Goal: Task Accomplishment & Management: Manage account settings

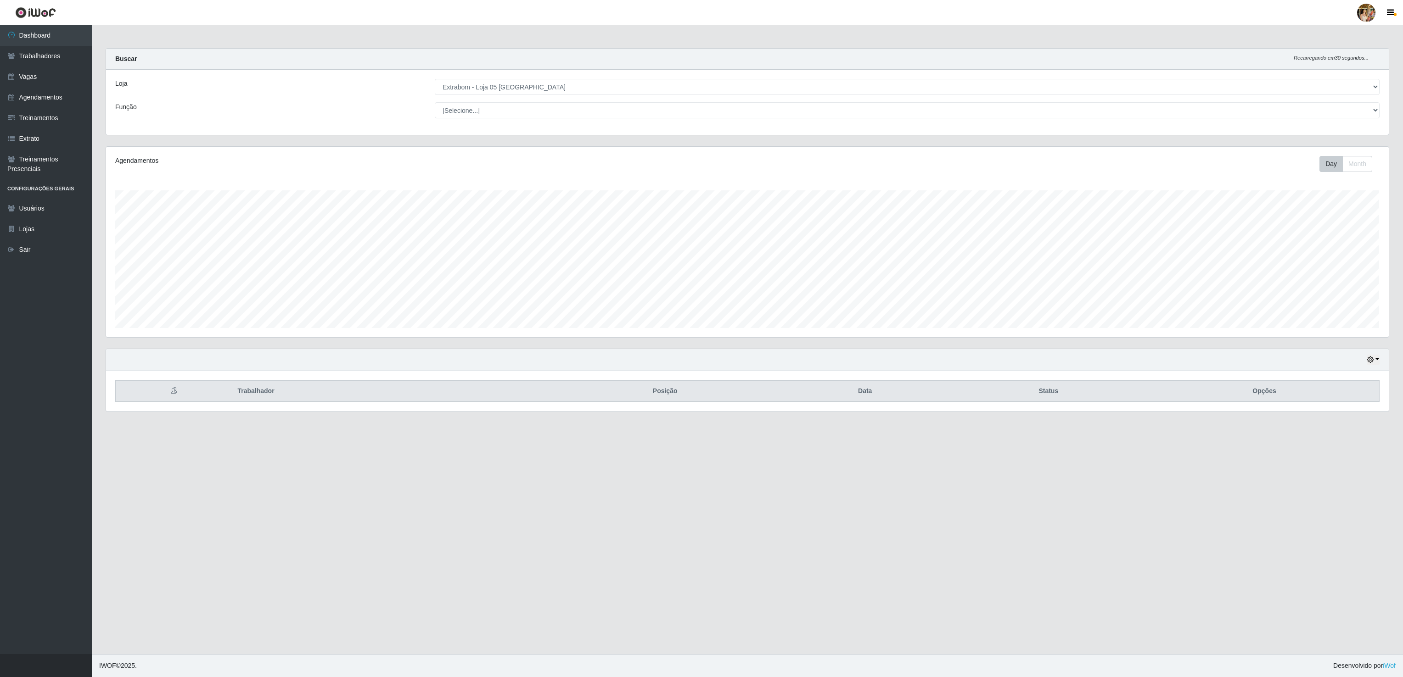
select select "494"
click at [38, 74] on link "Vagas" at bounding box center [46, 77] width 92 height 21
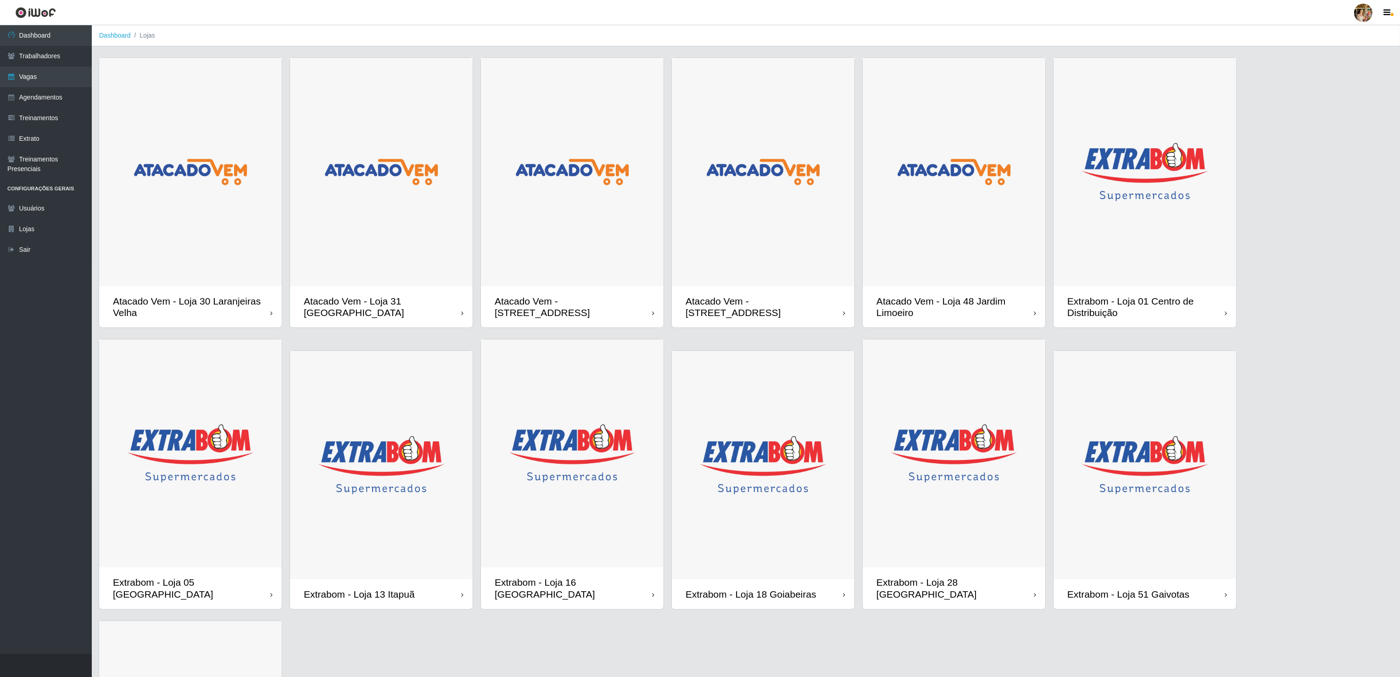
click at [794, 454] on img at bounding box center [763, 465] width 183 height 229
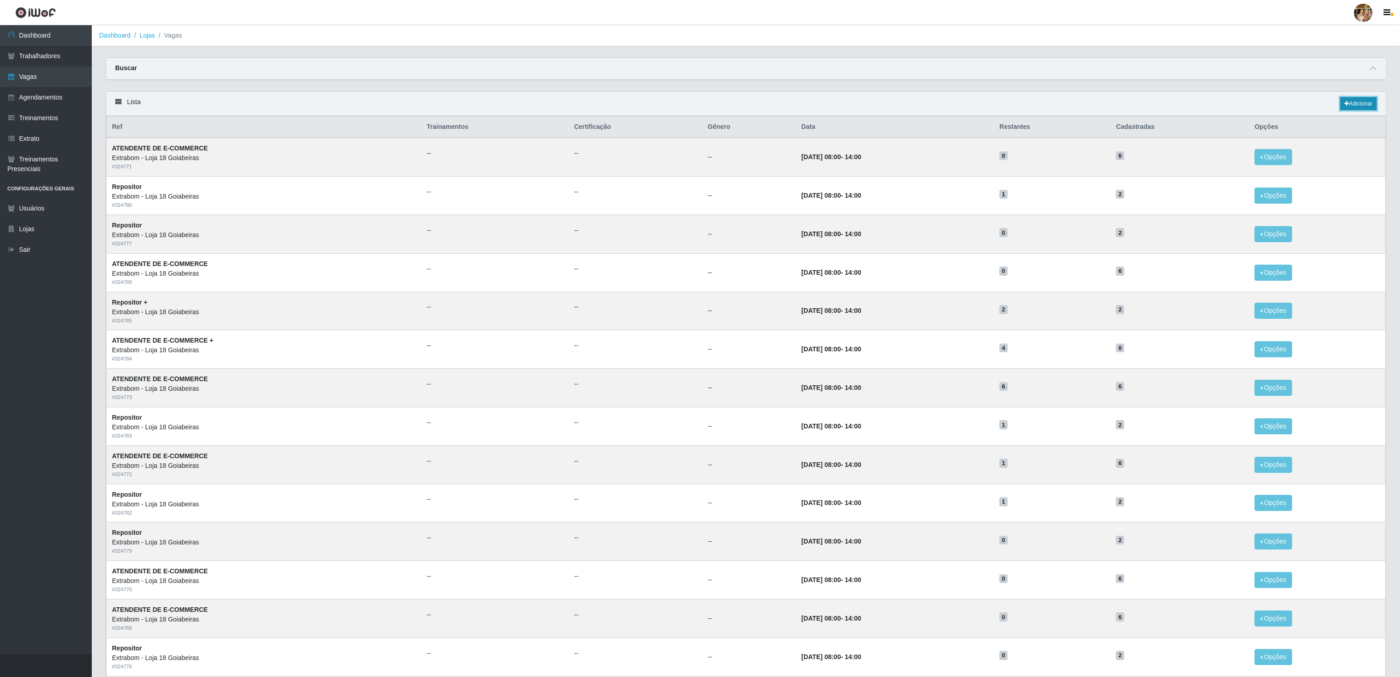
click at [1362, 106] on link "Adicionar" at bounding box center [1359, 103] width 36 height 13
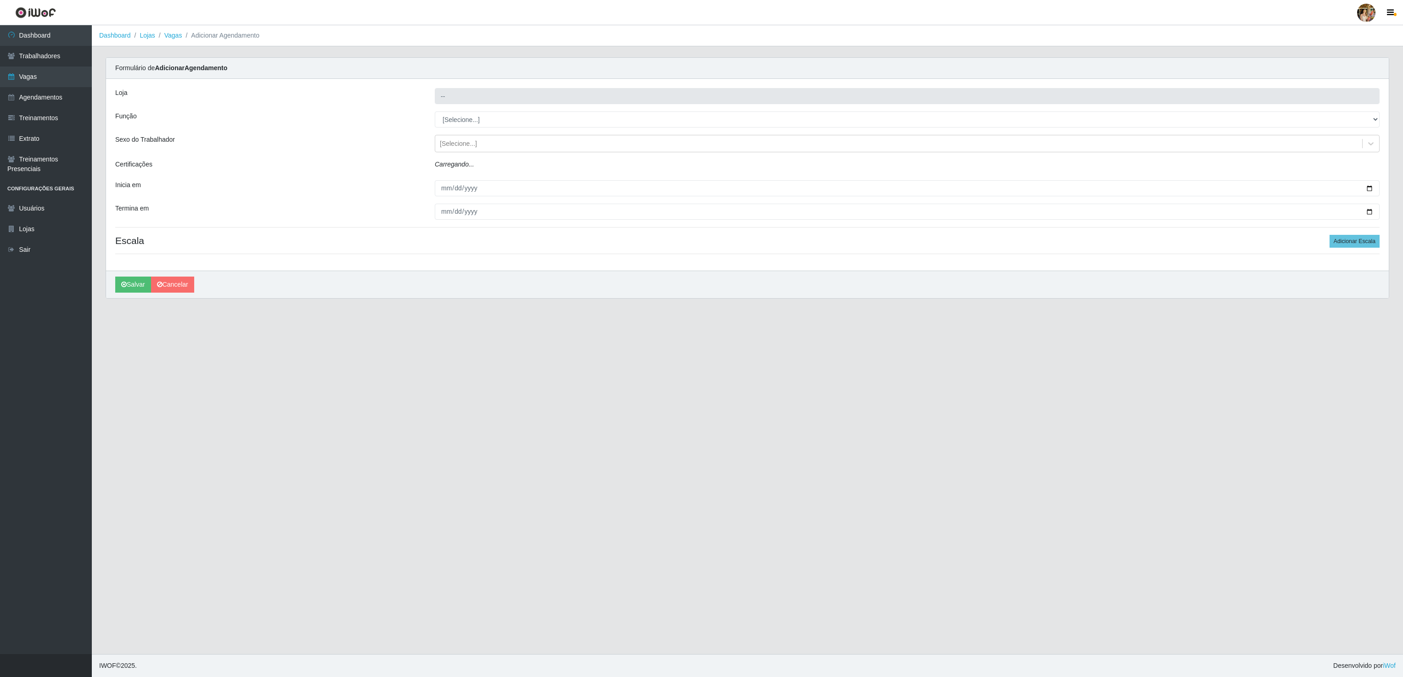
type input "Extrabom - Loja 18 Goiabeiras"
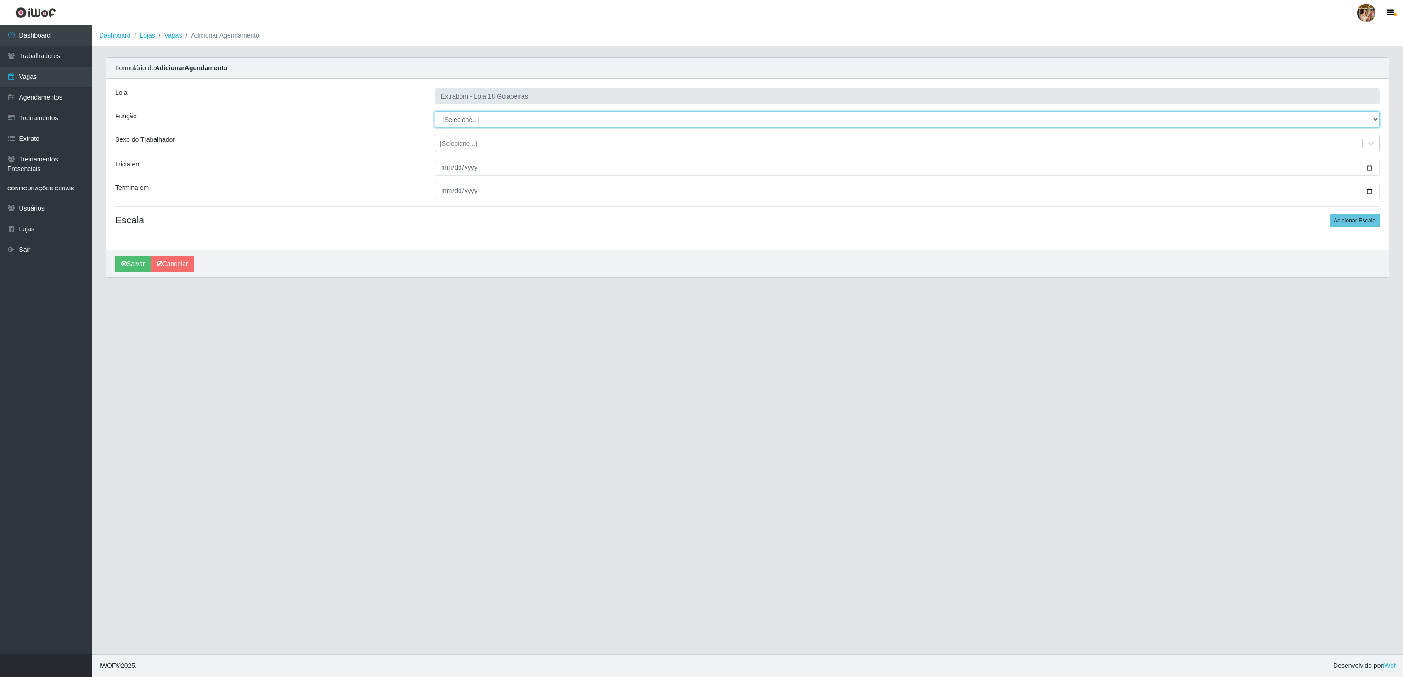
click at [461, 121] on select "[Selecione...] ATENDENTE DE E-COMMERCE ATENDENTE DE E-COMMERCE + ATENDENTE DE E…" at bounding box center [907, 120] width 944 height 16
click at [126, 267] on icon "submit" at bounding box center [124, 264] width 6 height 6
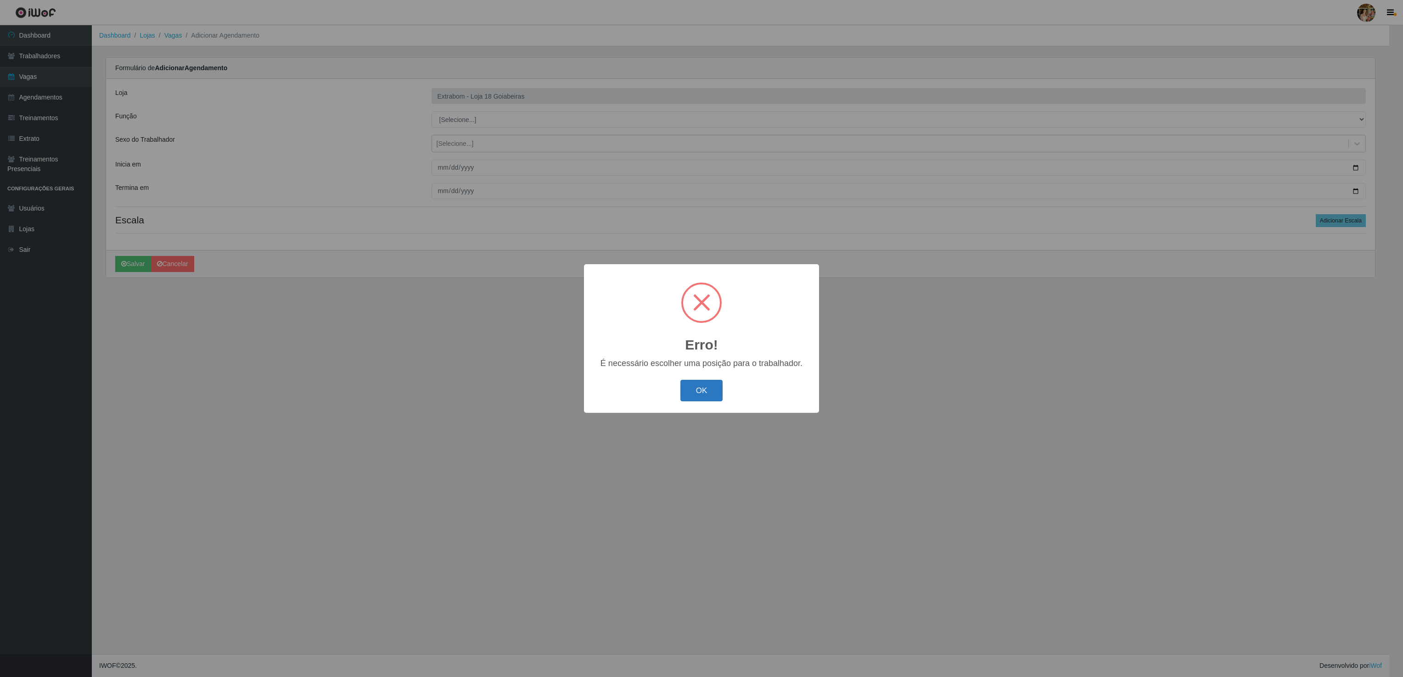
click at [703, 390] on button "OK" at bounding box center [701, 391] width 43 height 22
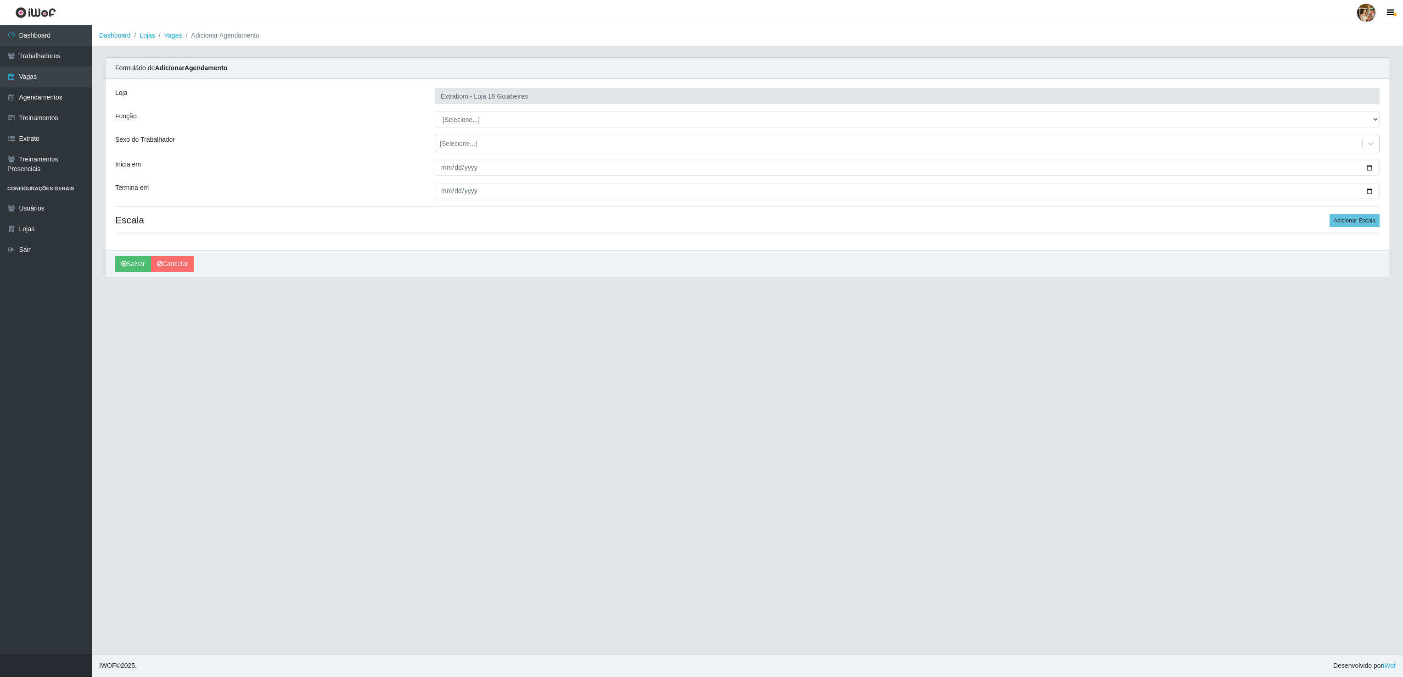
click at [177, 275] on div "Salvar Cancelar" at bounding box center [747, 264] width 1282 height 28
click at [178, 267] on link "Cancelar" at bounding box center [172, 264] width 43 height 16
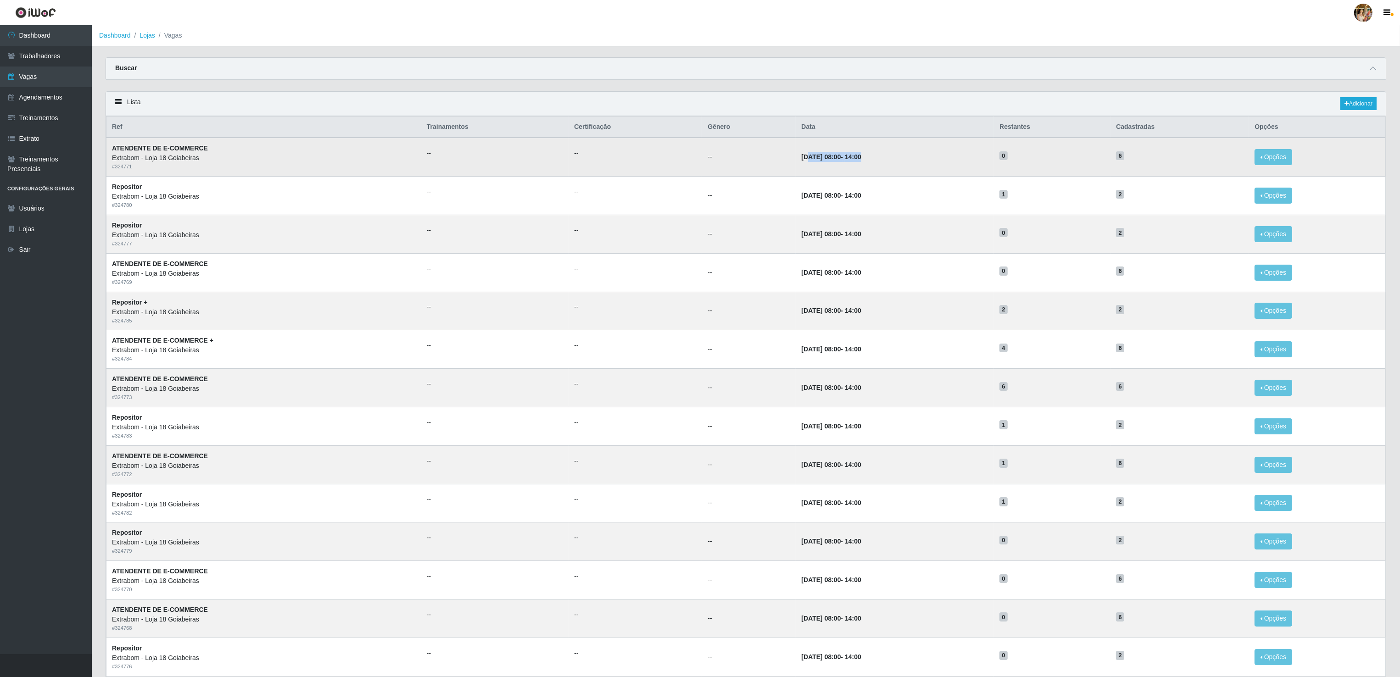
drag, startPoint x: 779, startPoint y: 165, endPoint x: 909, endPoint y: 165, distance: 129.9
click at [909, 165] on td "10/09/2025, 08:00 - 14:00" at bounding box center [895, 157] width 198 height 39
drag, startPoint x: 909, startPoint y: 165, endPoint x: 944, endPoint y: 176, distance: 36.6
click at [938, 174] on td "10/09/2025, 08:00 - 14:00" at bounding box center [895, 157] width 198 height 39
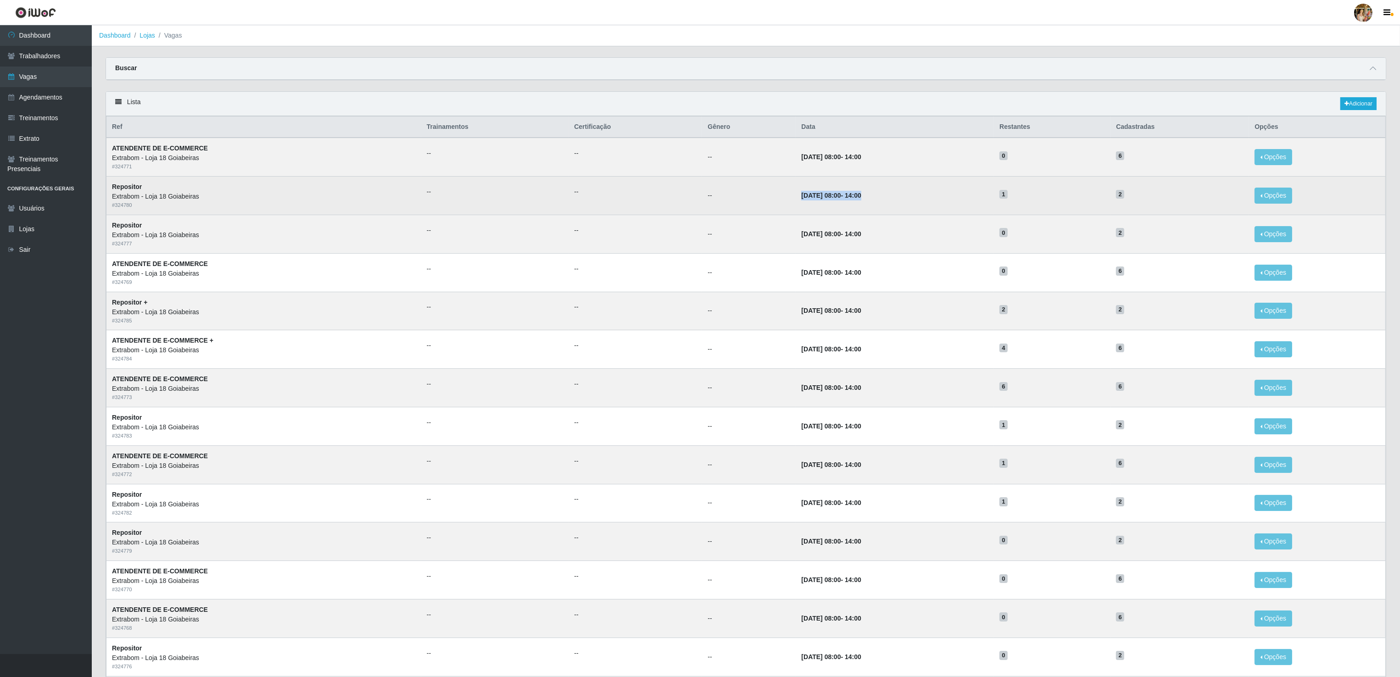
drag, startPoint x: 751, startPoint y: 201, endPoint x: 886, endPoint y: 201, distance: 135.4
click at [886, 201] on tr "Repositor Extrabom - Loja 18 Goiabeiras # 324780 -- -- -- 10/09/2025, 08:00 - 1…" at bounding box center [746, 196] width 1280 height 39
click at [886, 201] on td "10/09/2025, 08:00 - 14:00" at bounding box center [895, 196] width 198 height 39
click at [867, 209] on td "10/09/2025, 08:00 - 14:00" at bounding box center [895, 196] width 198 height 39
drag, startPoint x: 794, startPoint y: 208, endPoint x: 773, endPoint y: 212, distance: 21.2
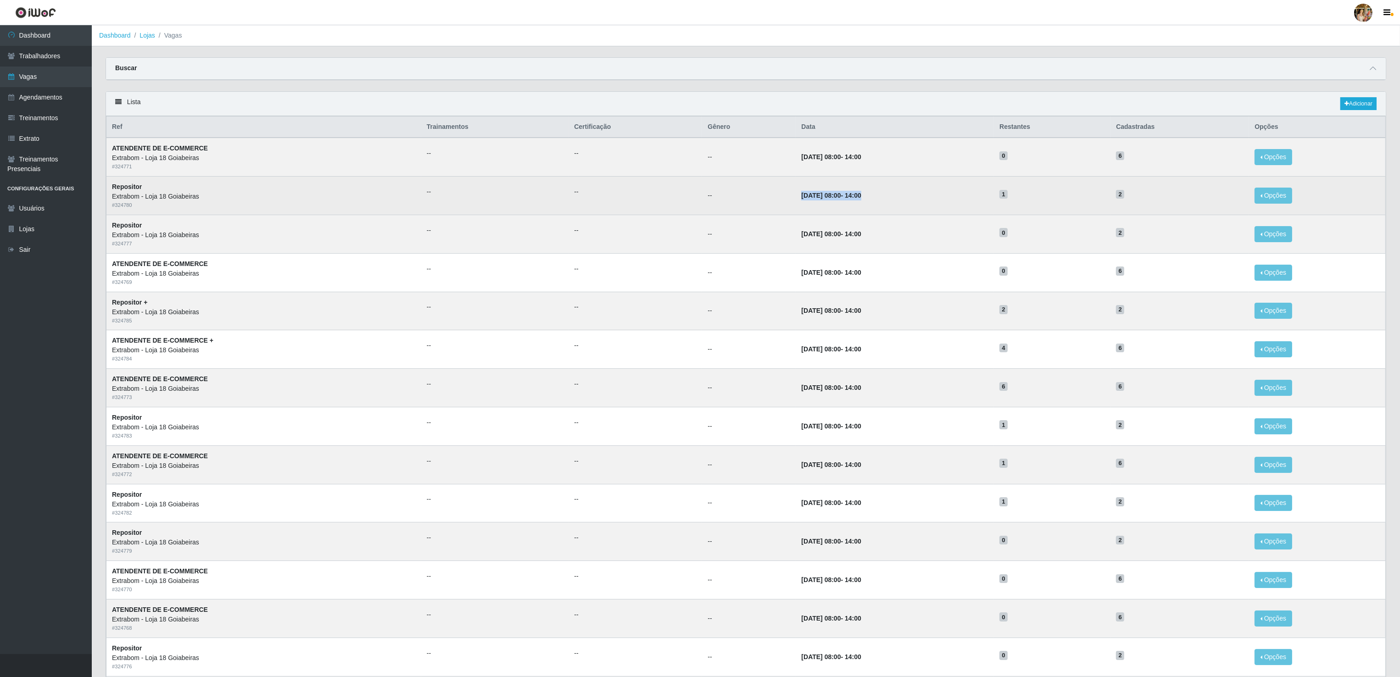
click at [796, 208] on td "10/09/2025, 08:00 - 14:00" at bounding box center [895, 196] width 198 height 39
click at [760, 207] on td "--" at bounding box center [749, 196] width 94 height 39
drag, startPoint x: 770, startPoint y: 201, endPoint x: 880, endPoint y: 201, distance: 110.1
click at [880, 201] on td "10/09/2025, 08:00 - 14:00" at bounding box center [895, 196] width 198 height 39
drag, startPoint x: 880, startPoint y: 201, endPoint x: 887, endPoint y: 207, distance: 8.2
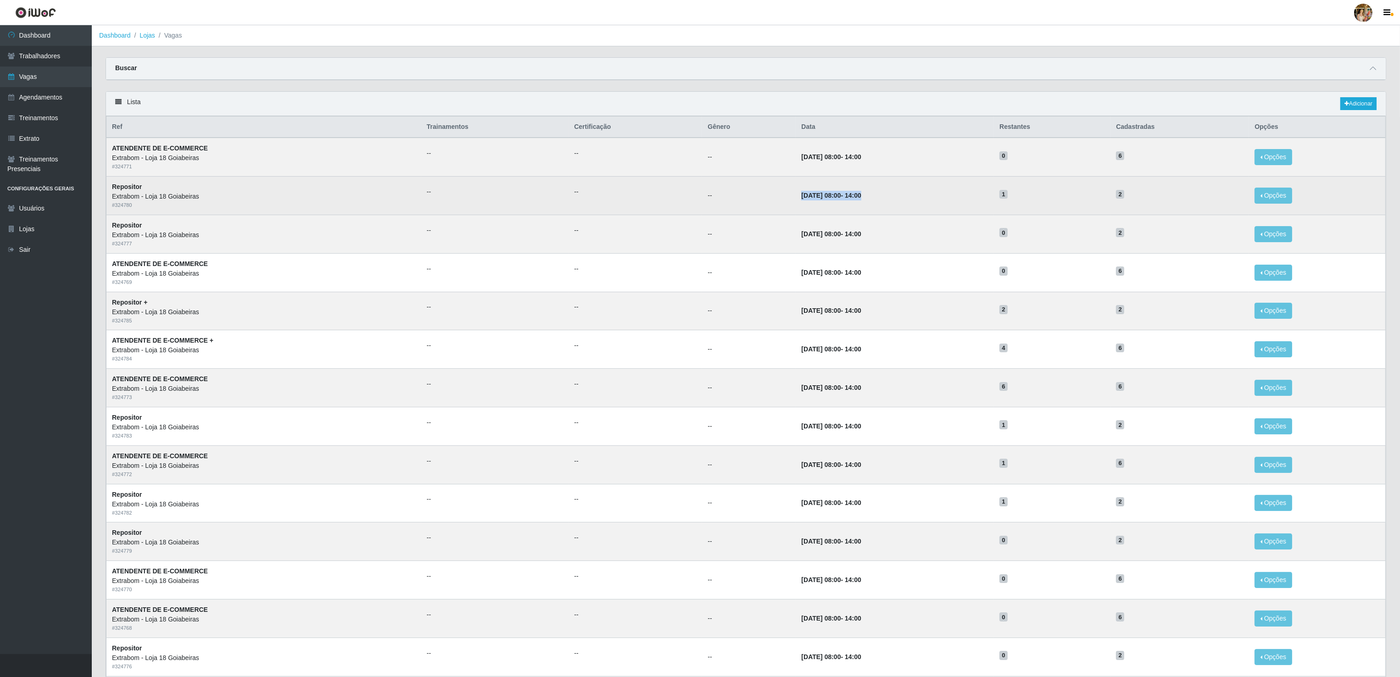
click at [885, 206] on td "10/09/2025, 08:00 - 14:00" at bounding box center [895, 196] width 198 height 39
click at [911, 211] on td "10/09/2025, 08:00 - 14:00" at bounding box center [895, 196] width 198 height 39
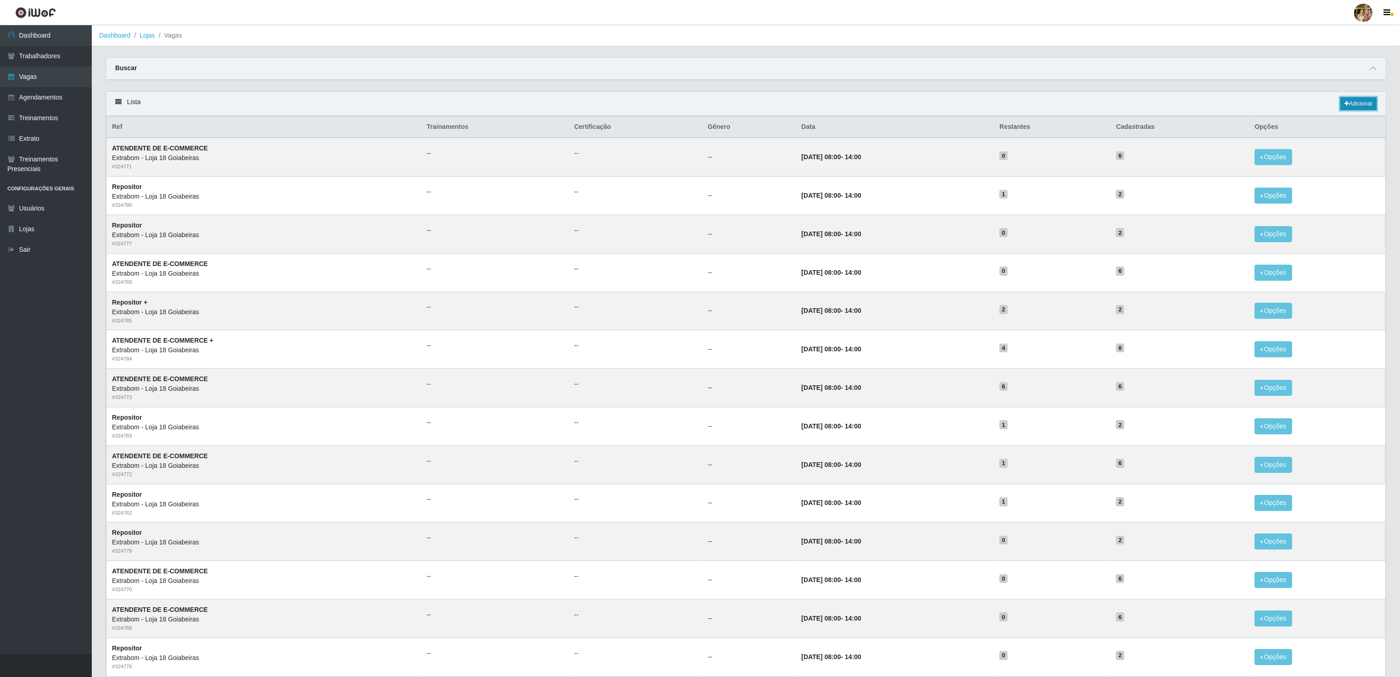
click at [1349, 100] on link "Adicionar" at bounding box center [1359, 103] width 36 height 13
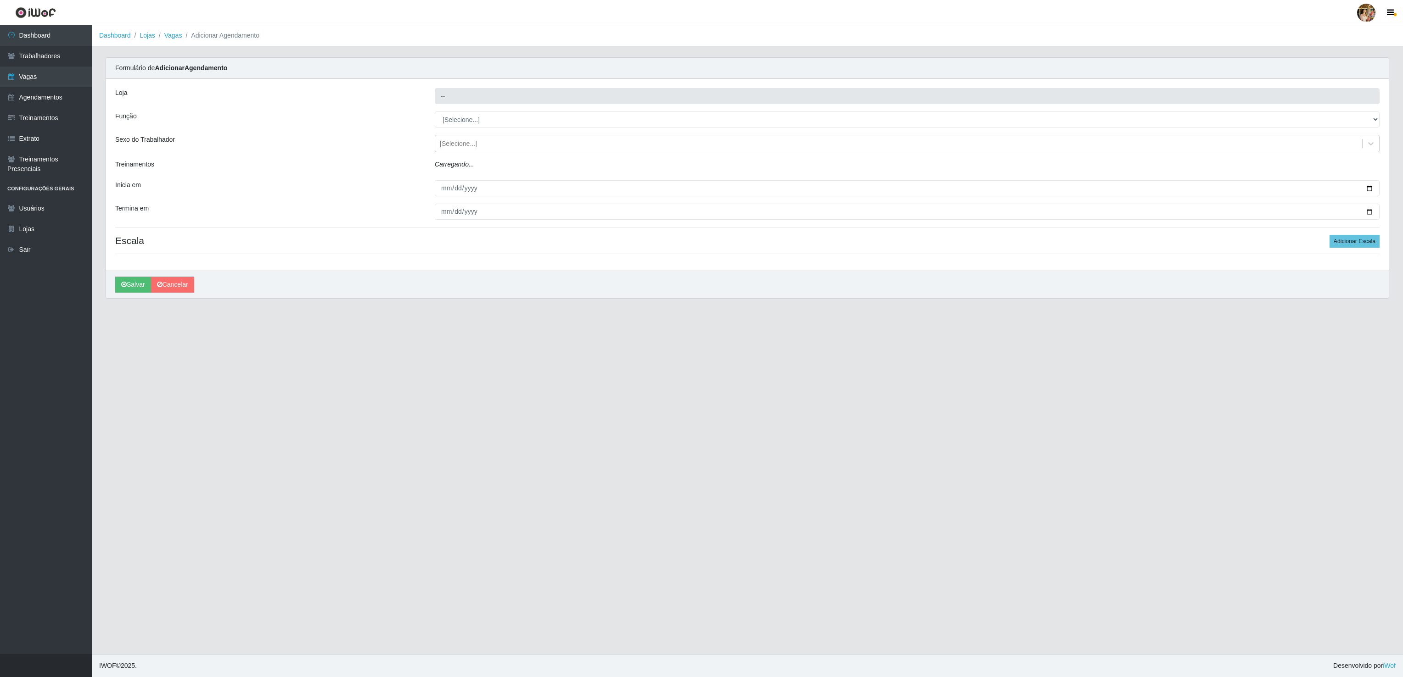
type input "Extrabom - Loja 18 Goiabeiras"
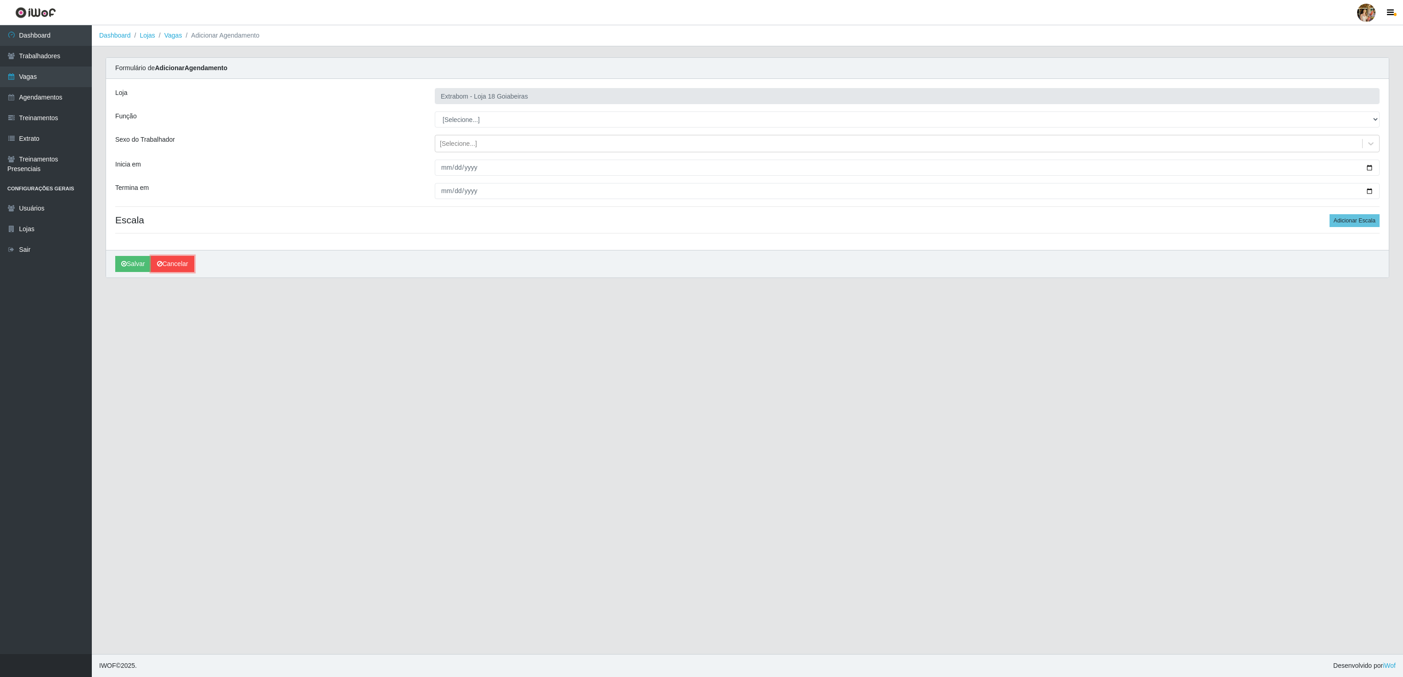
click at [178, 264] on link "Cancelar" at bounding box center [172, 264] width 43 height 16
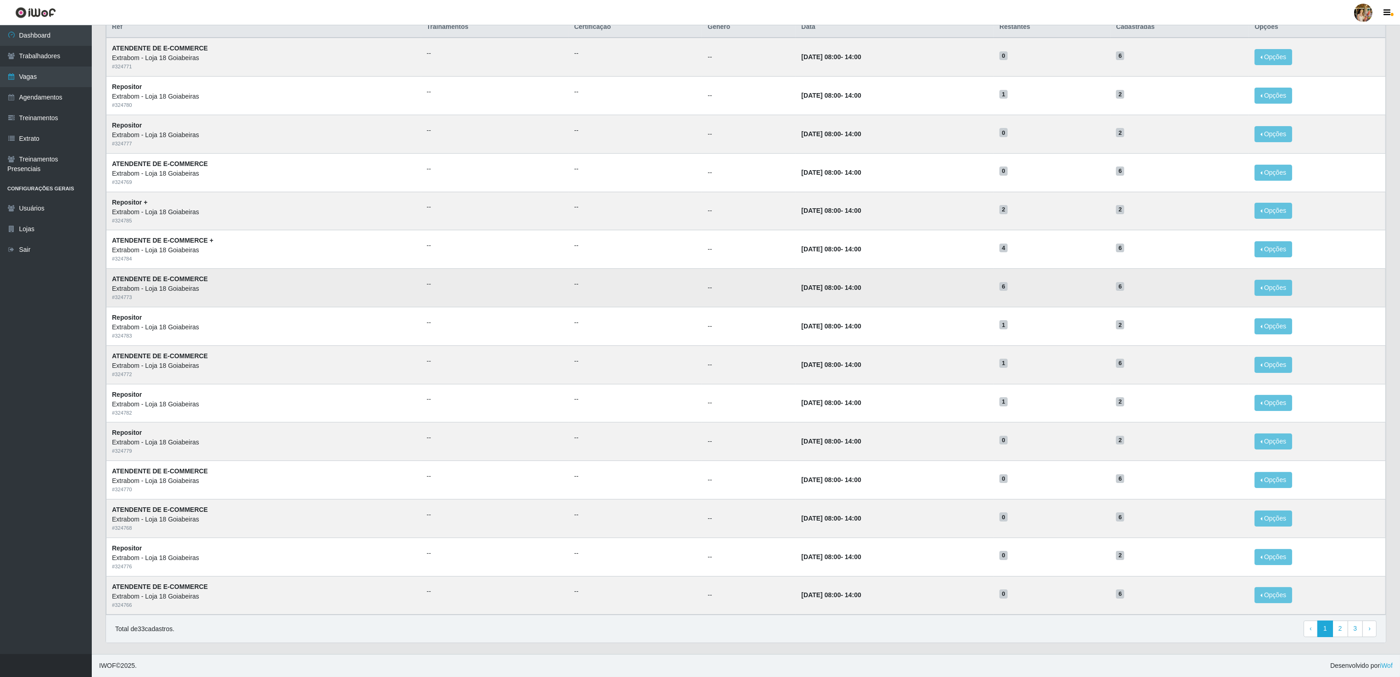
scroll to position [108, 0]
click at [1341, 630] on link "2" at bounding box center [1341, 629] width 16 height 17
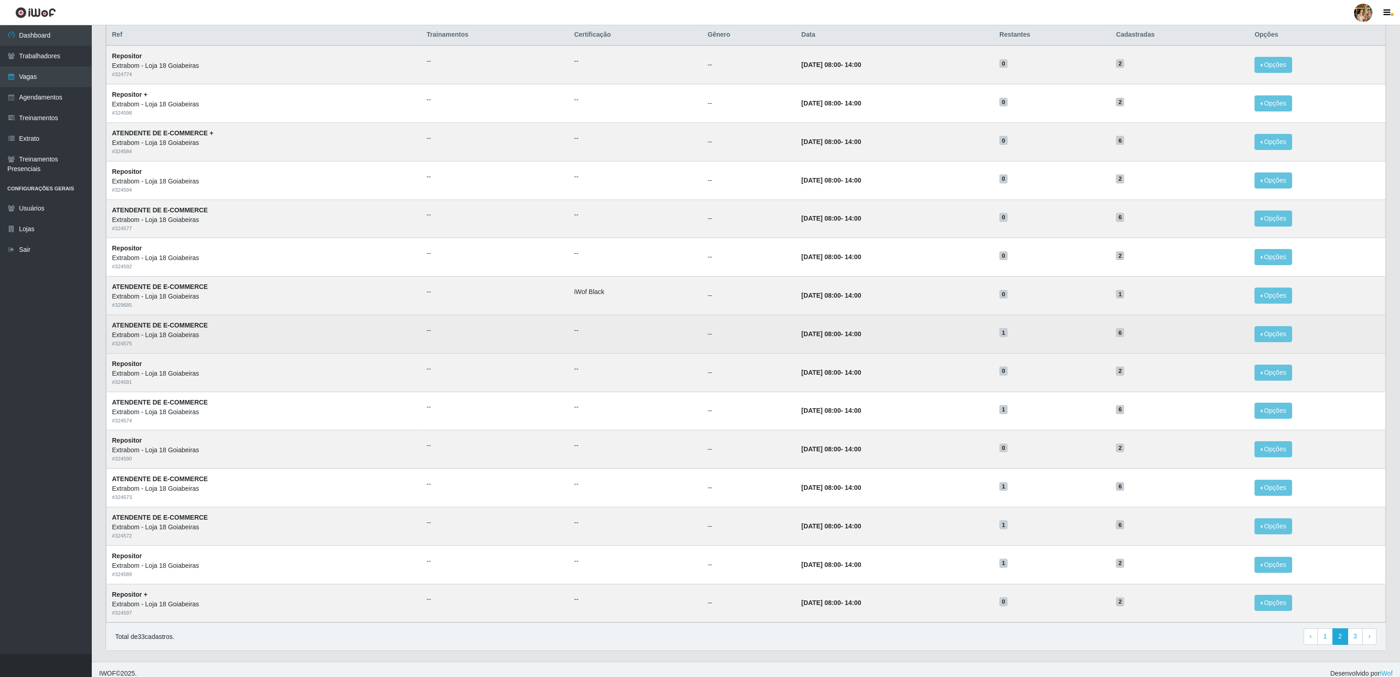
scroll to position [108, 0]
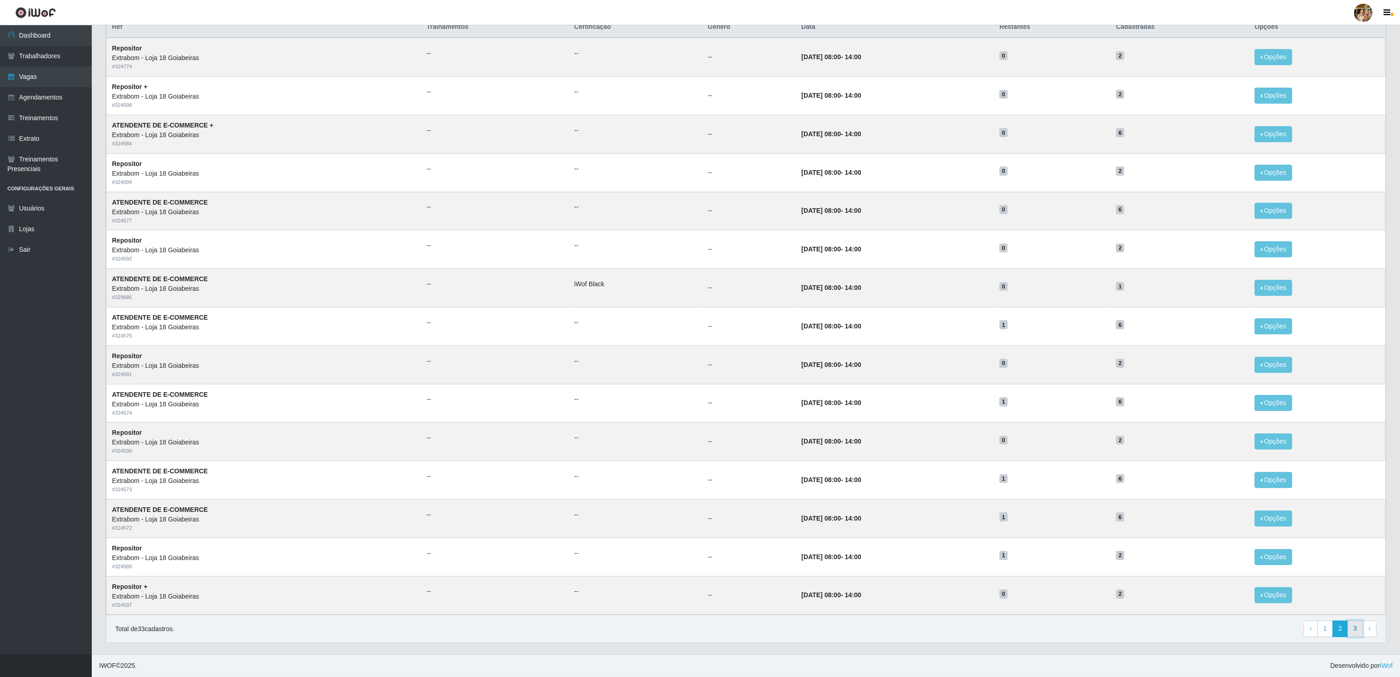
click at [1352, 630] on link "3" at bounding box center [1356, 629] width 16 height 17
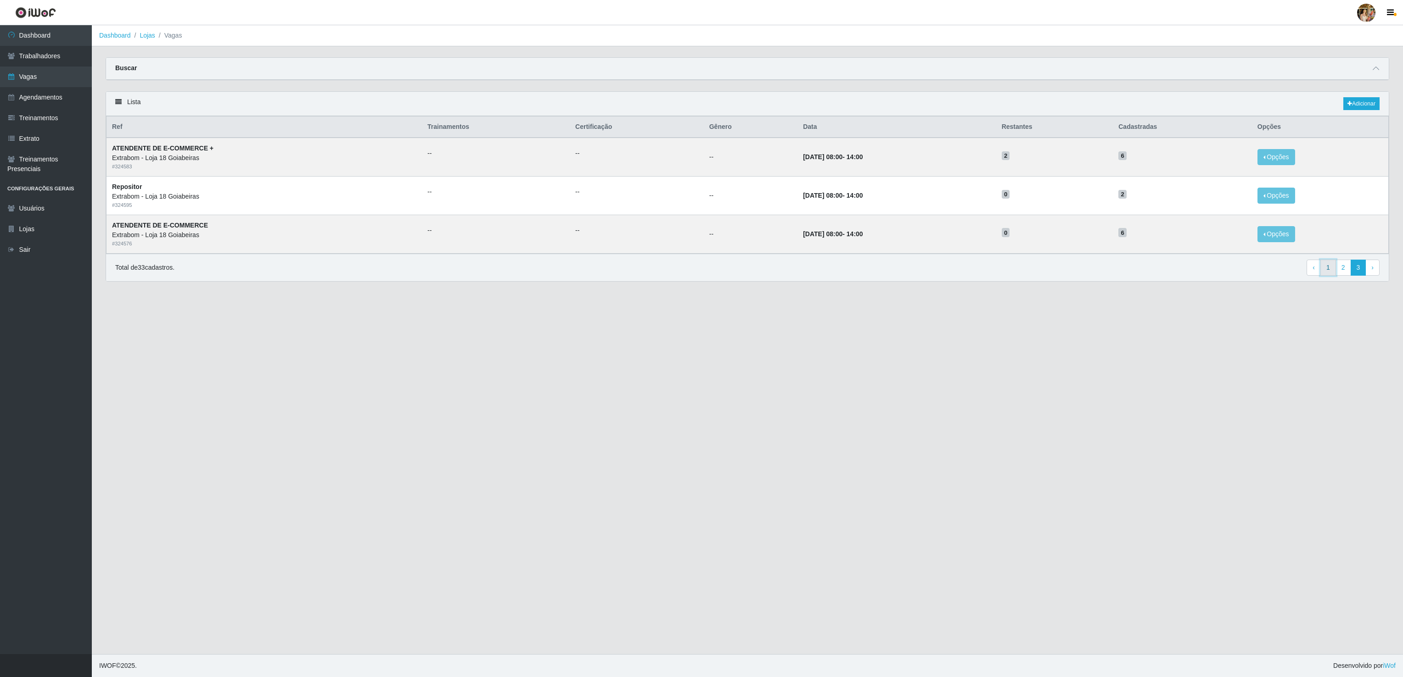
click at [1322, 273] on link "1" at bounding box center [1328, 268] width 16 height 17
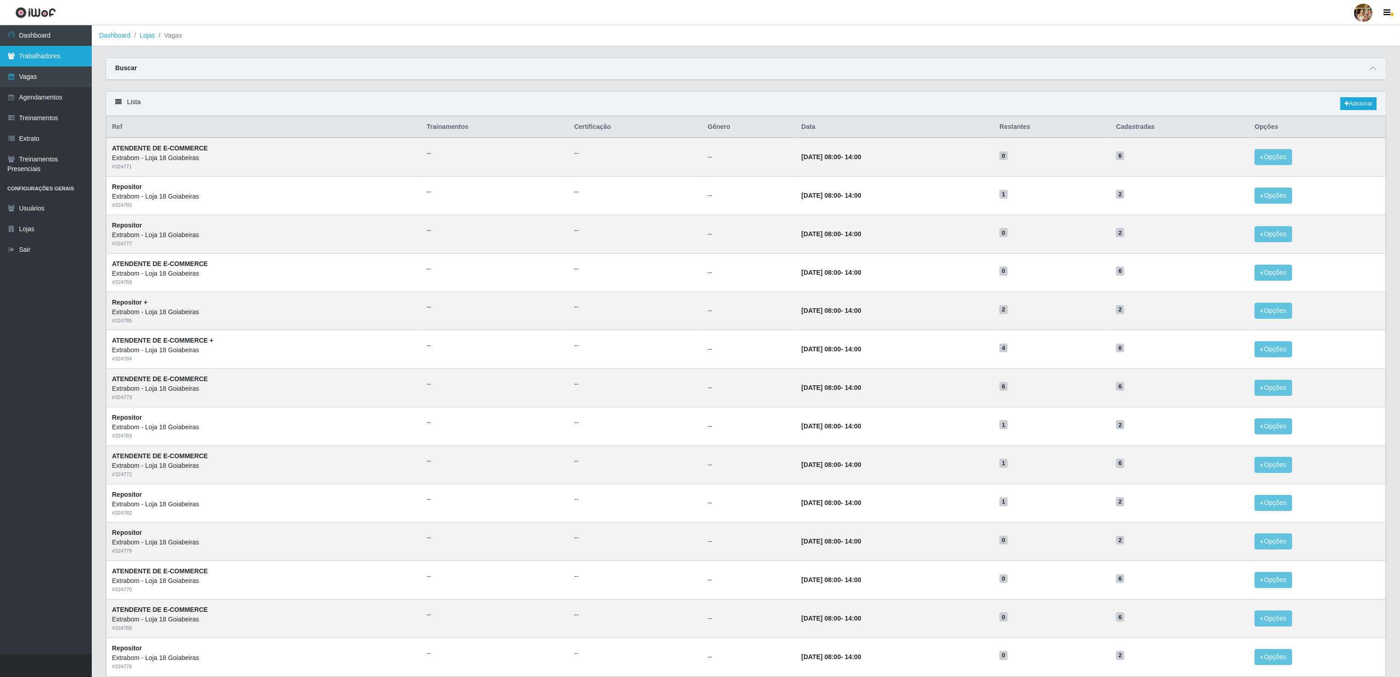
drag, startPoint x: 51, startPoint y: 52, endPoint x: 59, endPoint y: 56, distance: 8.2
click at [51, 52] on link "Trabalhadores" at bounding box center [46, 56] width 92 height 21
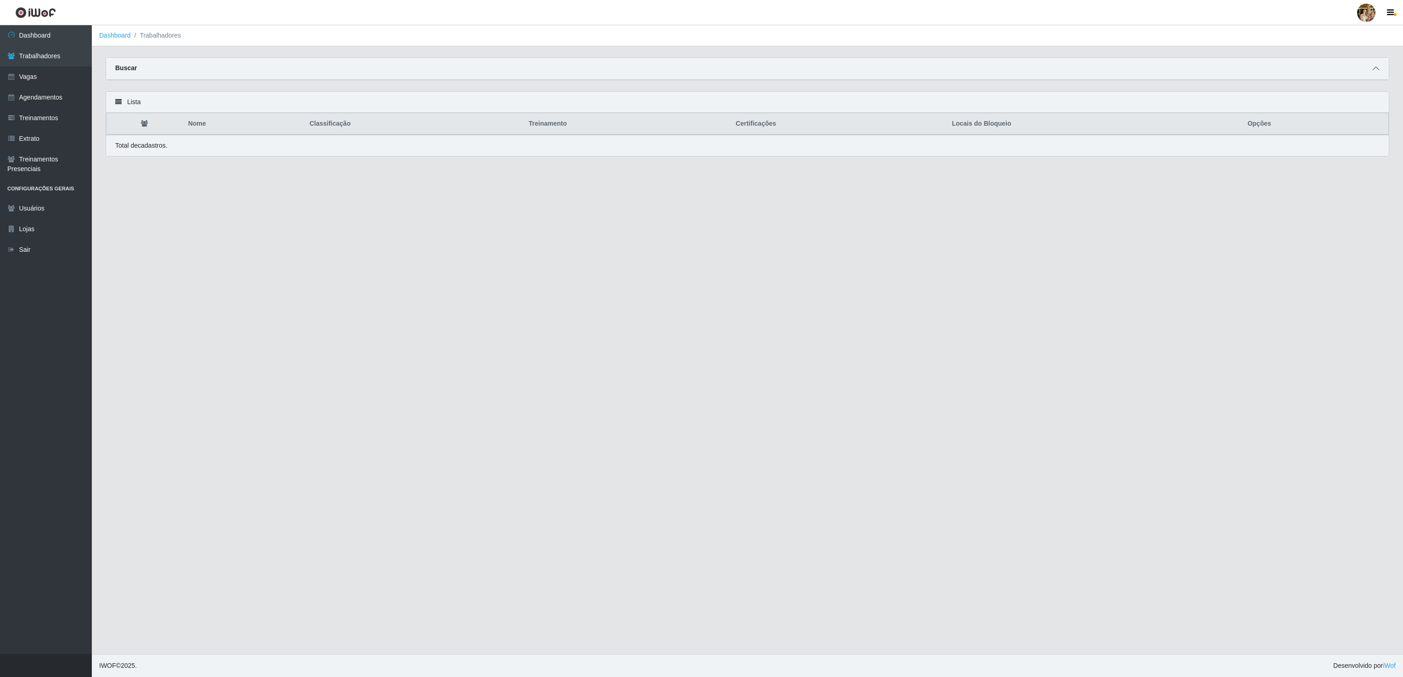
click at [1371, 65] on span at bounding box center [1375, 68] width 11 height 11
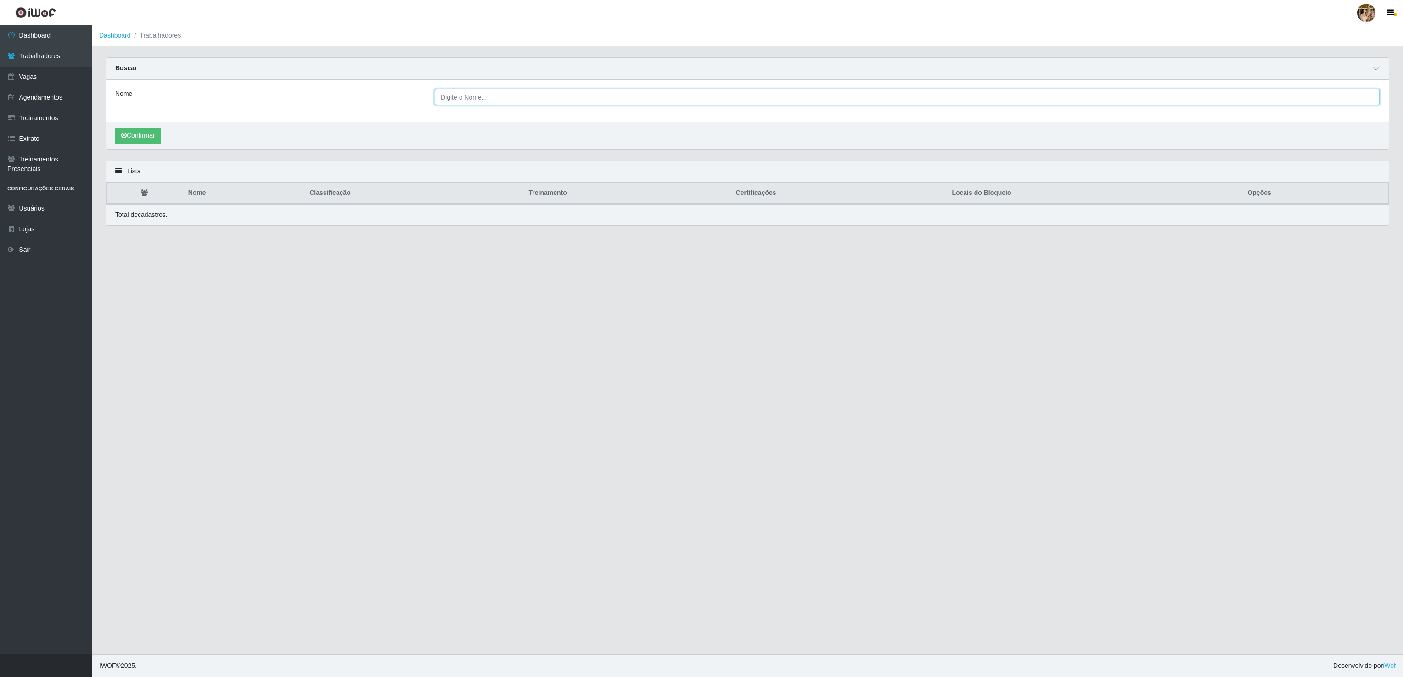
click at [534, 96] on input "Nome" at bounding box center [907, 97] width 944 height 16
paste input "David Mahougnon HOUNHOUENOU"
drag, startPoint x: 453, startPoint y: 98, endPoint x: 386, endPoint y: 85, distance: 69.0
click at [386, 85] on div "Nome David Mahougnon HOUNHOUENOU" at bounding box center [747, 101] width 1282 height 42
type input "David Mahougnon HOUNHOUENOU"
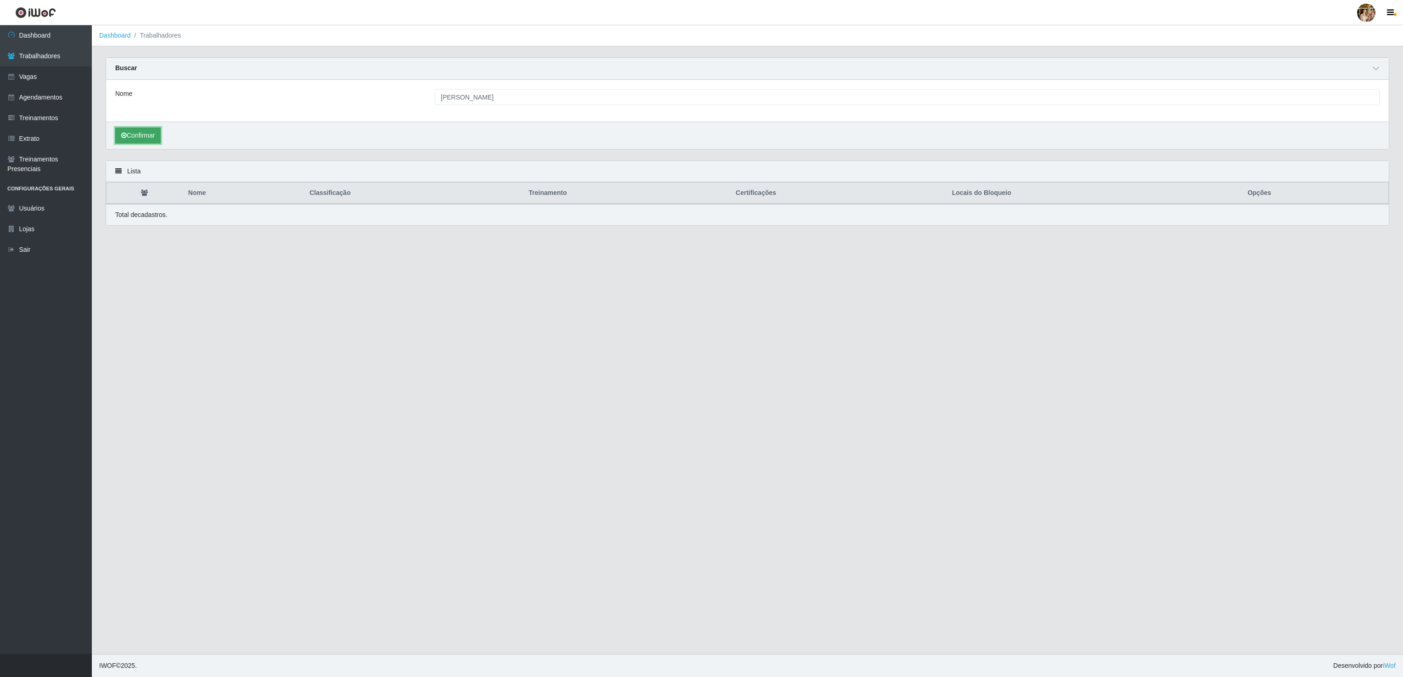
click at [158, 133] on button "Confirmar" at bounding box center [137, 136] width 45 height 16
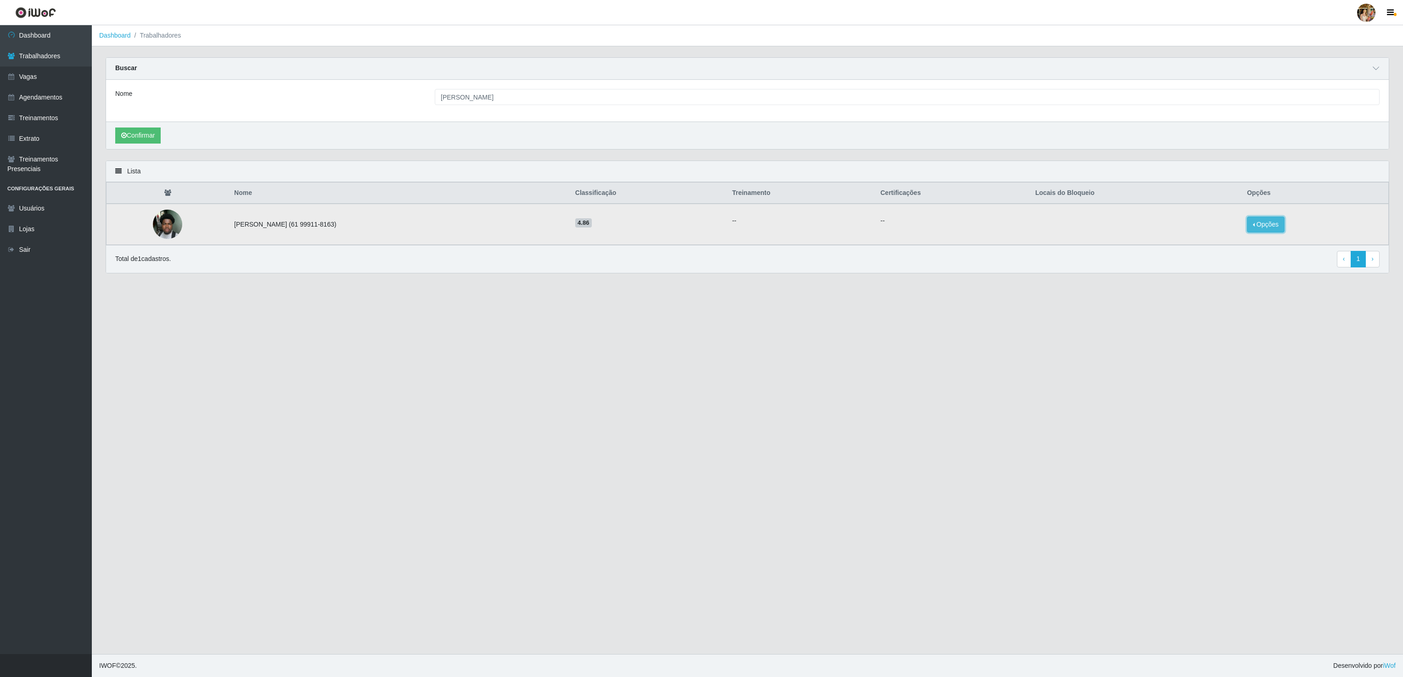
click at [1269, 226] on button "Opções" at bounding box center [1265, 225] width 38 height 16
click at [1235, 240] on button "Bloquear - Loja" at bounding box center [1208, 233] width 74 height 19
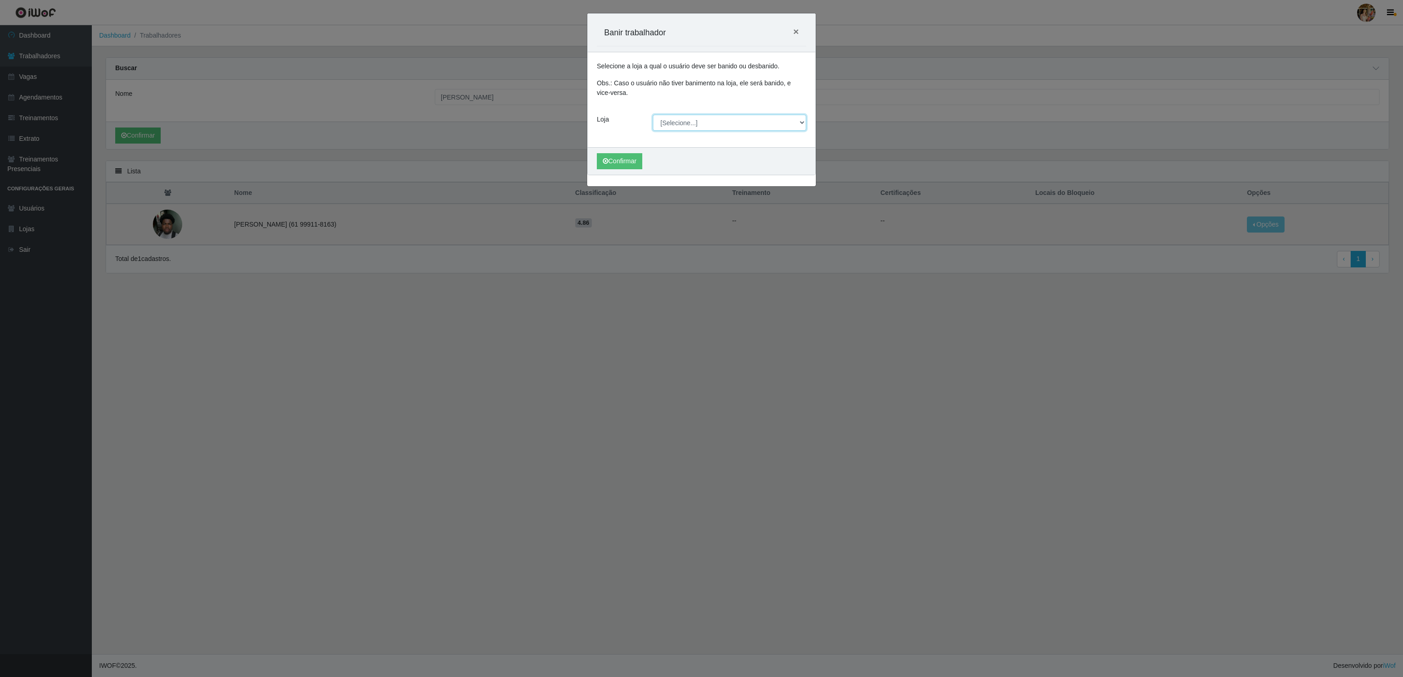
click at [681, 127] on select "[Selecione...] Atacado Vem - Loja 30 Laranjeiras Velha Atacado Vem - Loja 31 Sã…" at bounding box center [730, 123] width 154 height 16
select select "494"
click at [653, 116] on select "[Selecione...] Atacado Vem - Loja 30 Laranjeiras Velha Atacado Vem - Loja 31 Sã…" at bounding box center [730, 123] width 154 height 16
click at [632, 164] on button "Confirmar" at bounding box center [619, 161] width 45 height 16
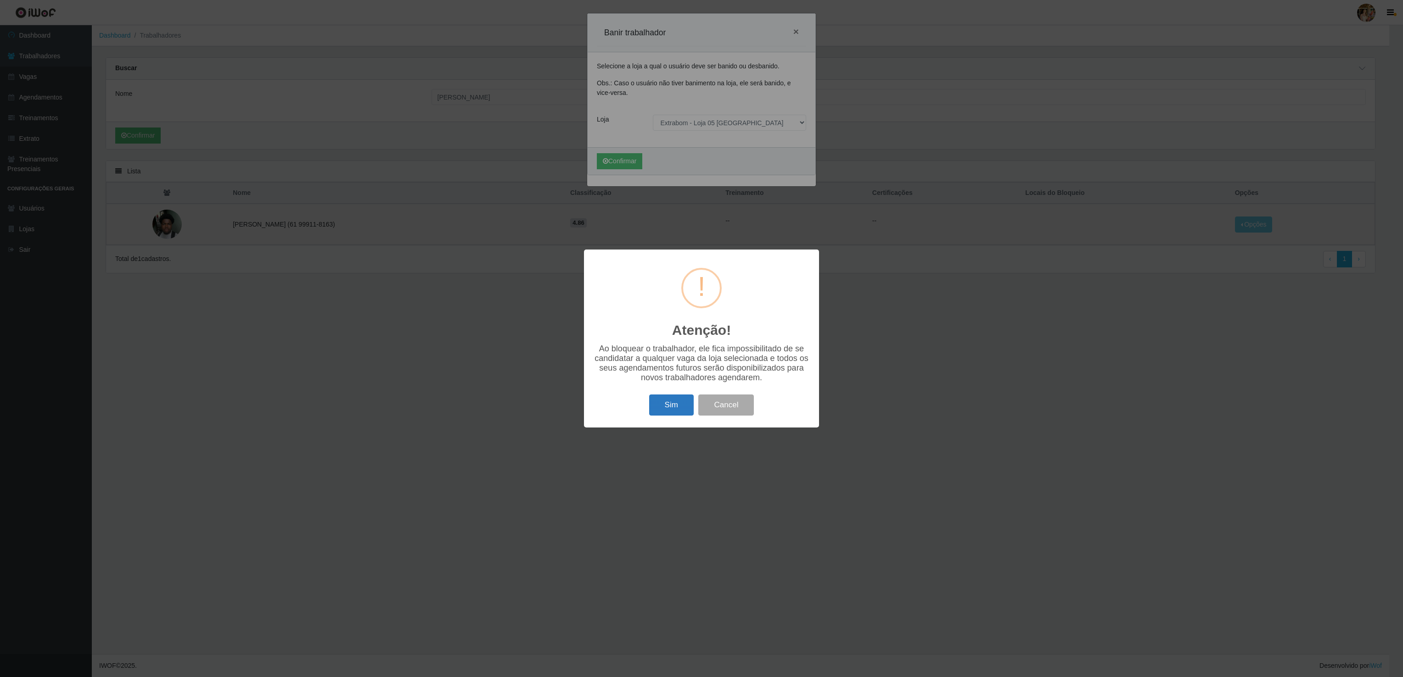
click at [683, 408] on button "Sim" at bounding box center [671, 406] width 45 height 22
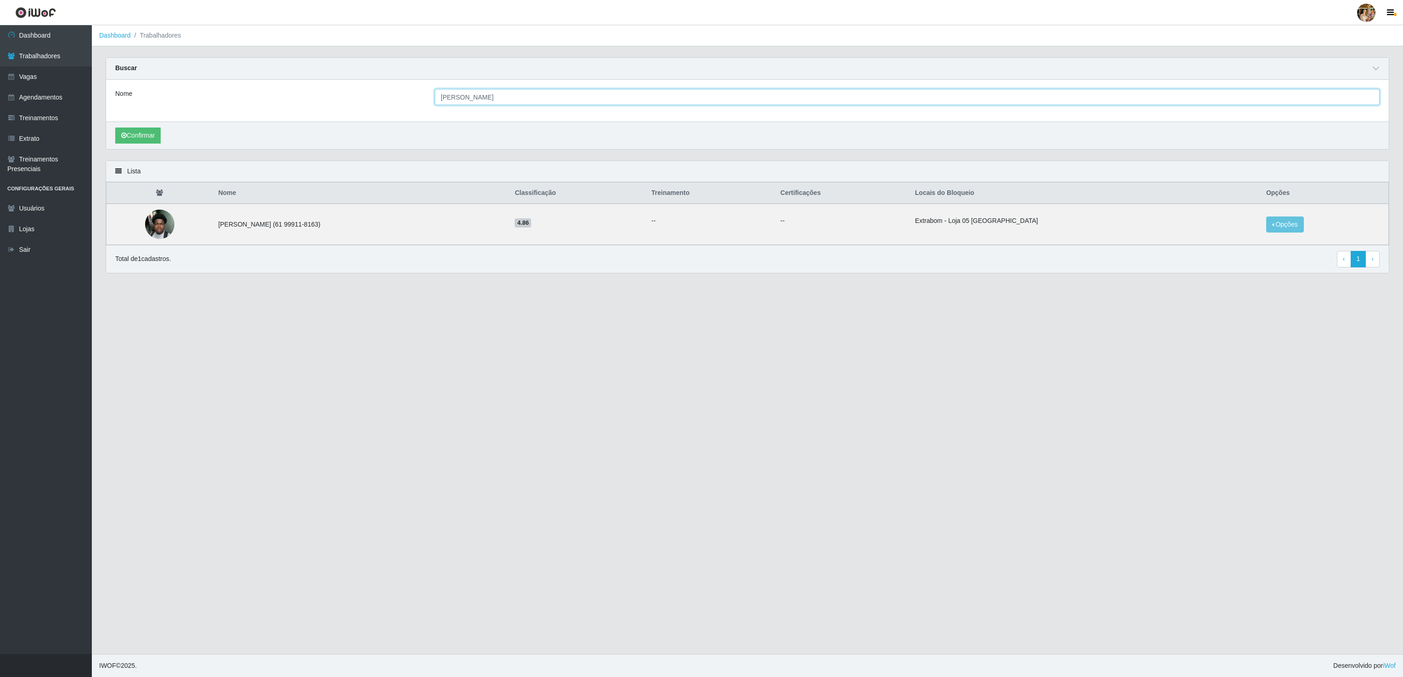
click at [639, 90] on input "David Mahougnon HOUNHOUENOU" at bounding box center [907, 97] width 944 height 16
drag, startPoint x: 639, startPoint y: 90, endPoint x: 241, endPoint y: 61, distance: 399.0
click at [241, 61] on div "Buscar Nome David Mahougnon HOUNHOUENOU Confirmar" at bounding box center [747, 103] width 1283 height 92
paste input "Christmaelle Merveille MIGAN"
click at [450, 98] on input "Christmaelle Merveille MIGAN" at bounding box center [907, 97] width 944 height 16
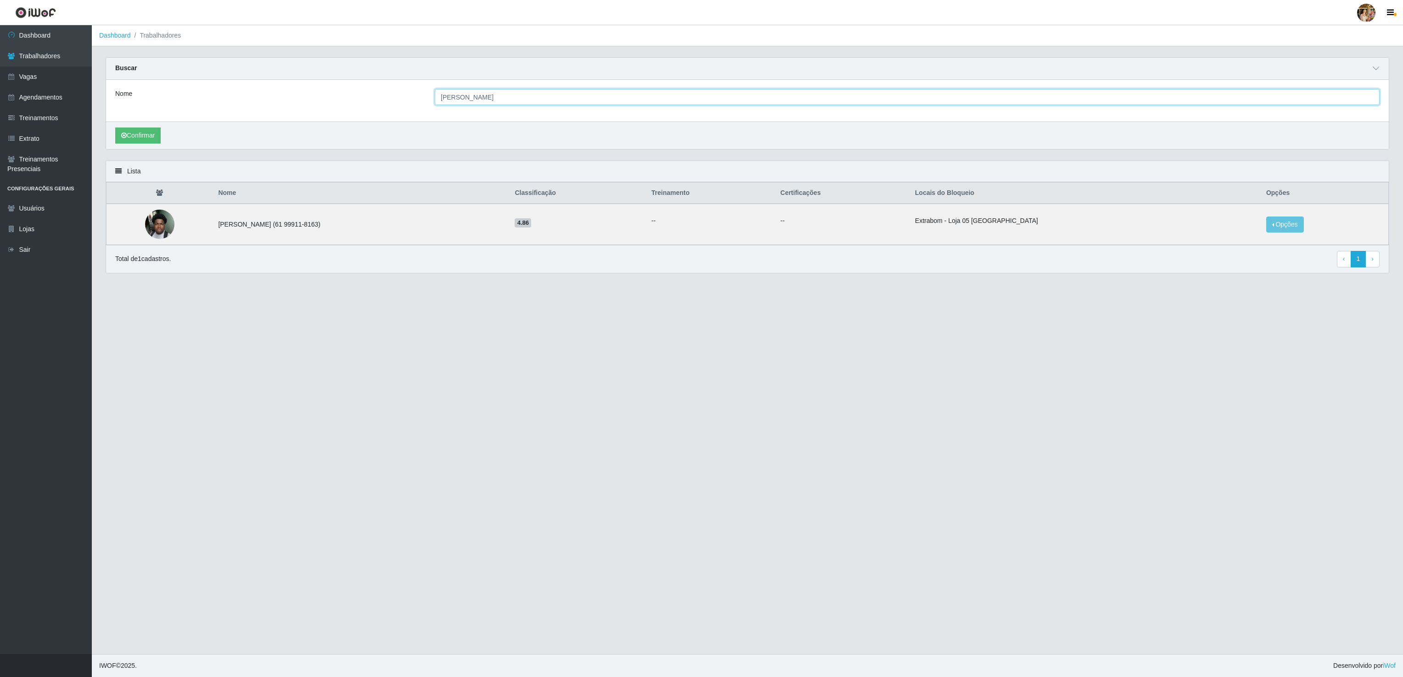
drag, startPoint x: 452, startPoint y: 93, endPoint x: 353, endPoint y: 82, distance: 99.3
click at [353, 82] on div "Nome Christmaelle Merveille MIGAN" at bounding box center [747, 101] width 1282 height 42
type input "Christmaelle Merveille MIGAN"
click at [152, 143] on button "Confirmar" at bounding box center [137, 136] width 45 height 16
click at [1257, 221] on button "Opções" at bounding box center [1246, 225] width 38 height 16
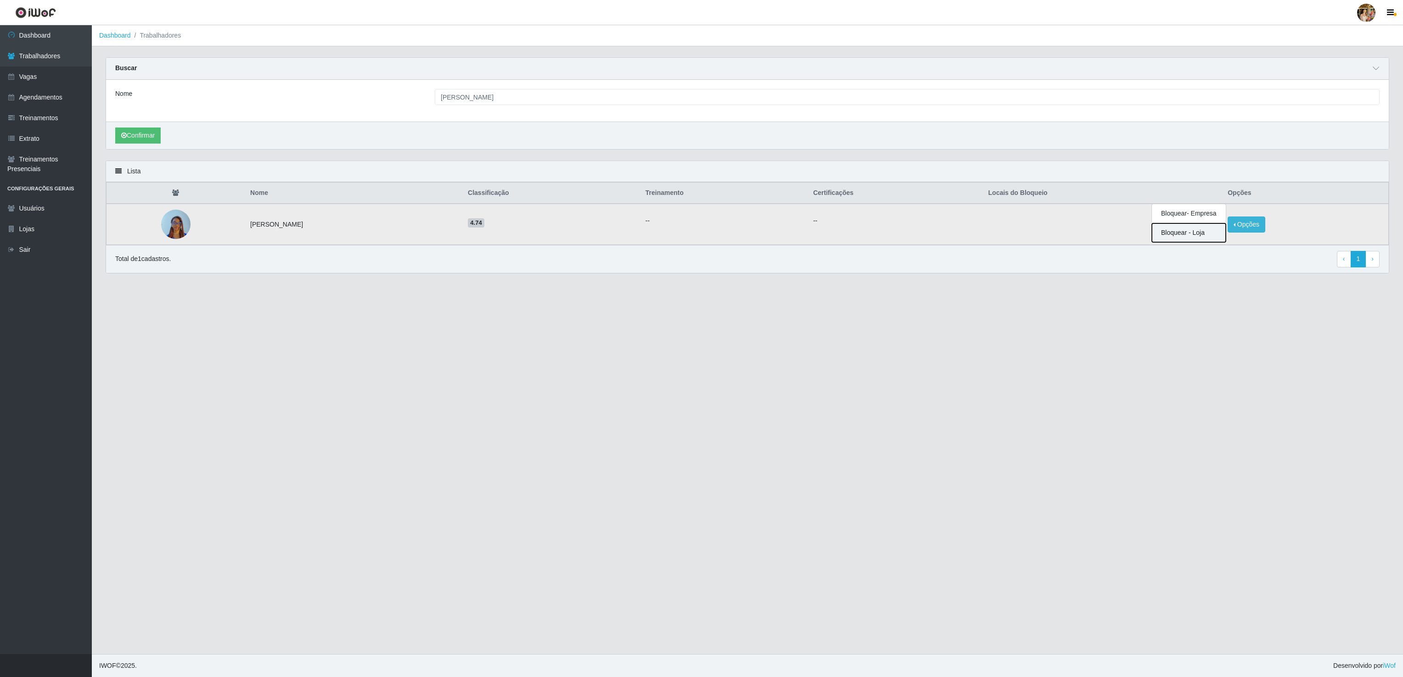
click at [1225, 237] on button "Bloquear - Loja" at bounding box center [1188, 233] width 74 height 19
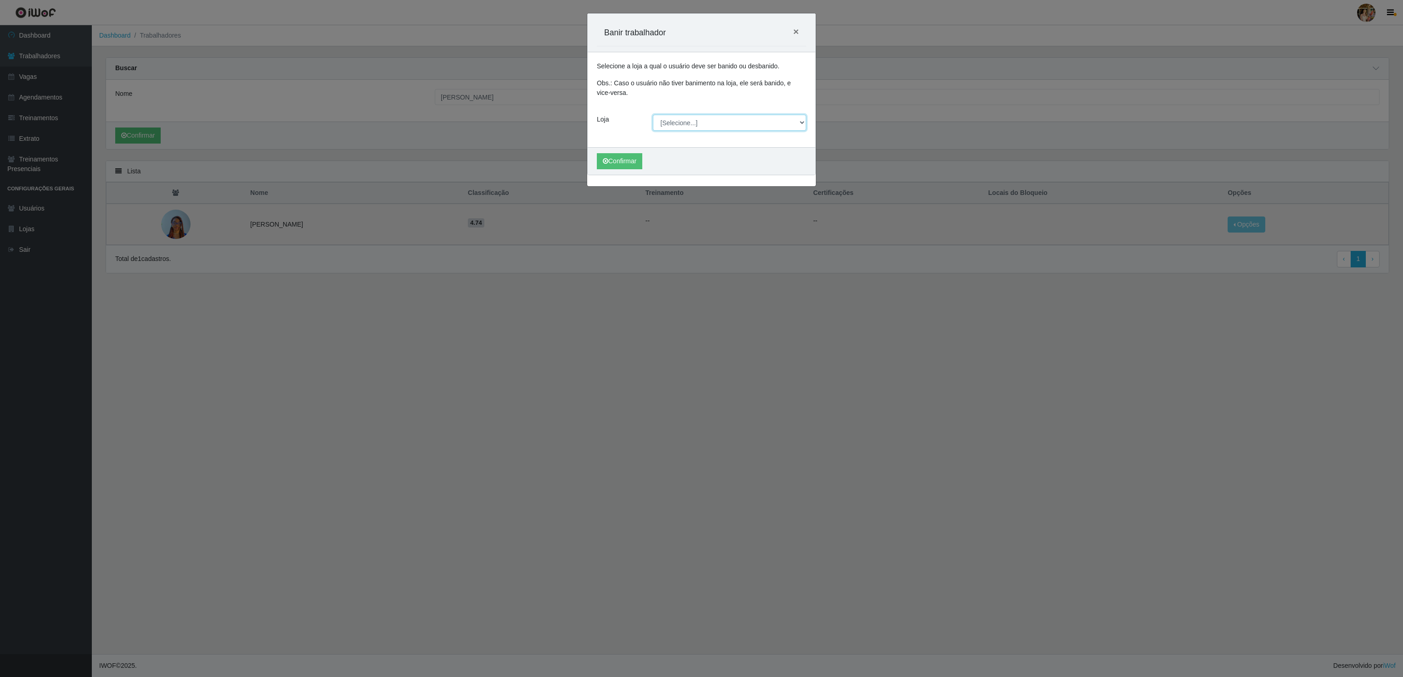
click at [677, 118] on select "[Selecione...] Atacado Vem - Loja 30 Laranjeiras Velha Atacado Vem - Loja 31 Sã…" at bounding box center [730, 123] width 154 height 16
select select "494"
click at [653, 116] on select "[Selecione...] Atacado Vem - Loja 30 Laranjeiras Velha Atacado Vem - Loja 31 Sã…" at bounding box center [730, 123] width 154 height 16
click at [629, 168] on button "Confirmar" at bounding box center [619, 161] width 45 height 16
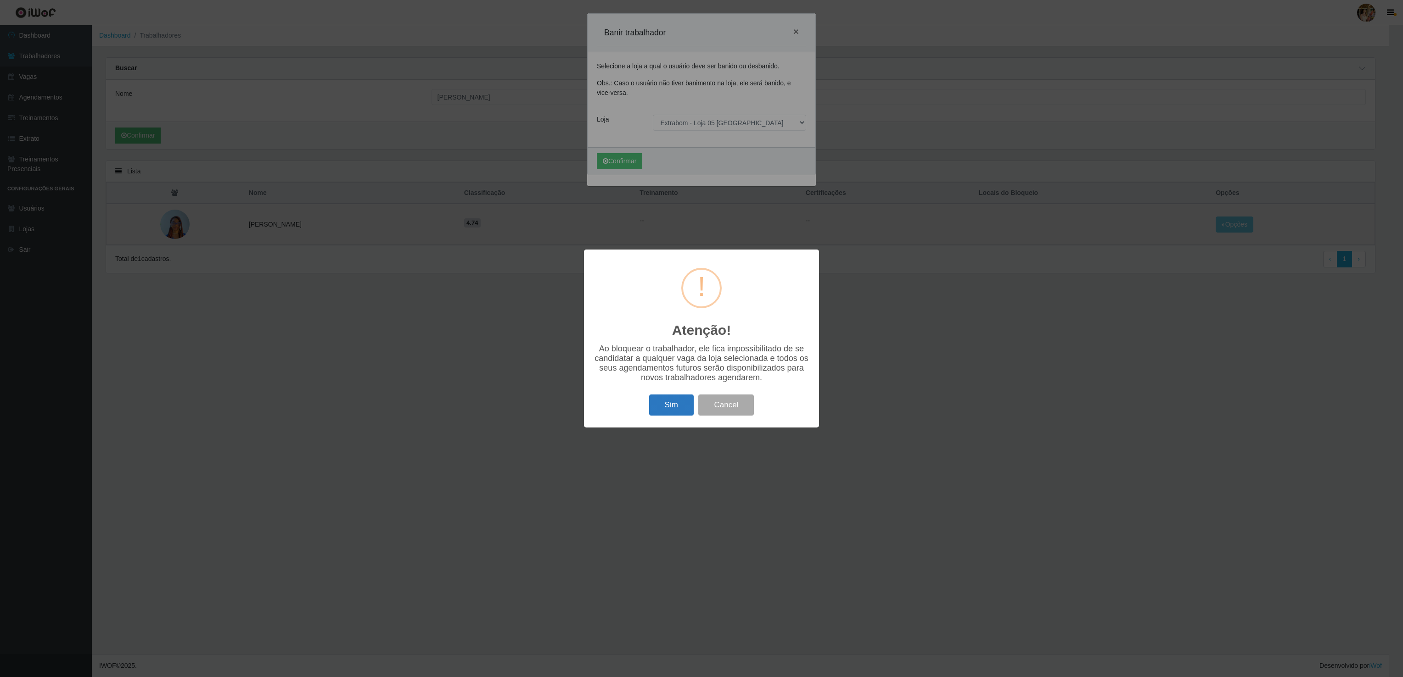
click at [667, 400] on button "Sim" at bounding box center [671, 406] width 45 height 22
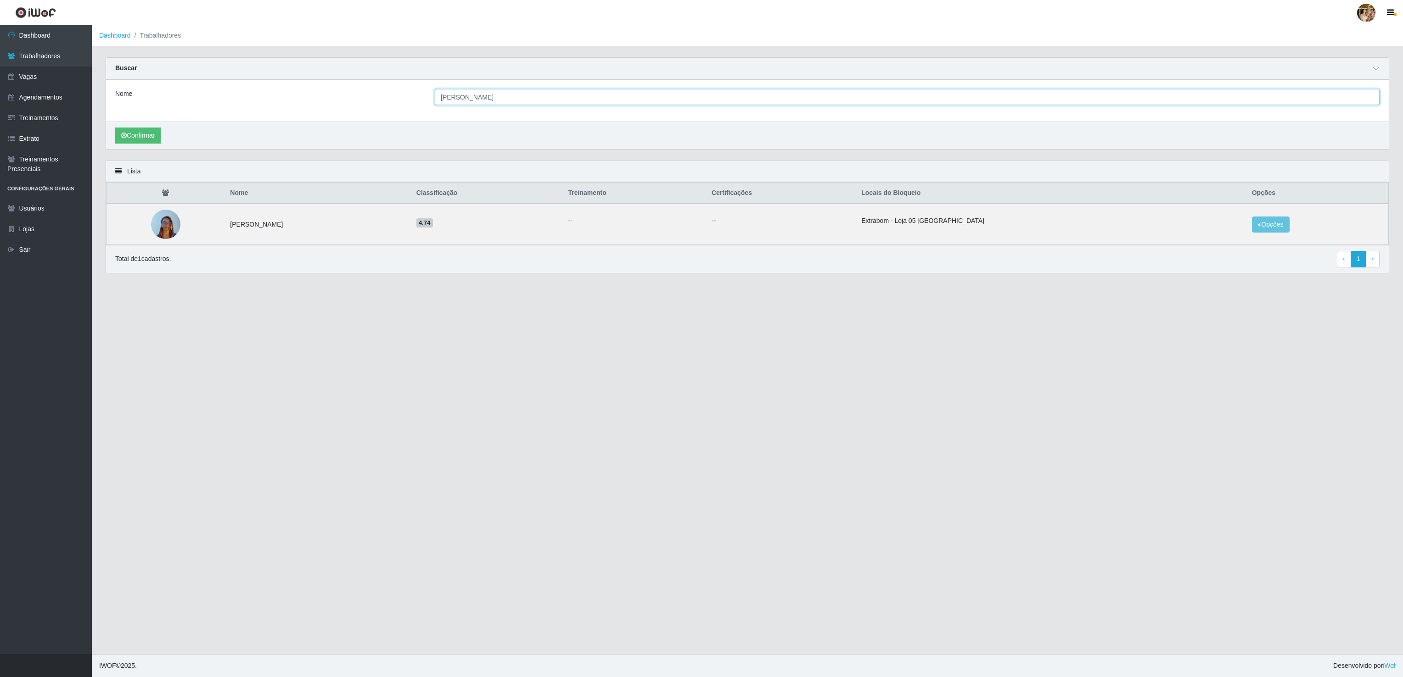
drag, startPoint x: 488, startPoint y: 85, endPoint x: 391, endPoint y: 72, distance: 98.7
click at [392, 73] on div "Buscar Nome Christmaelle Merveille MIGAN Confirmar" at bounding box center [747, 103] width 1283 height 92
